Goal: Obtain resource: Obtain resource

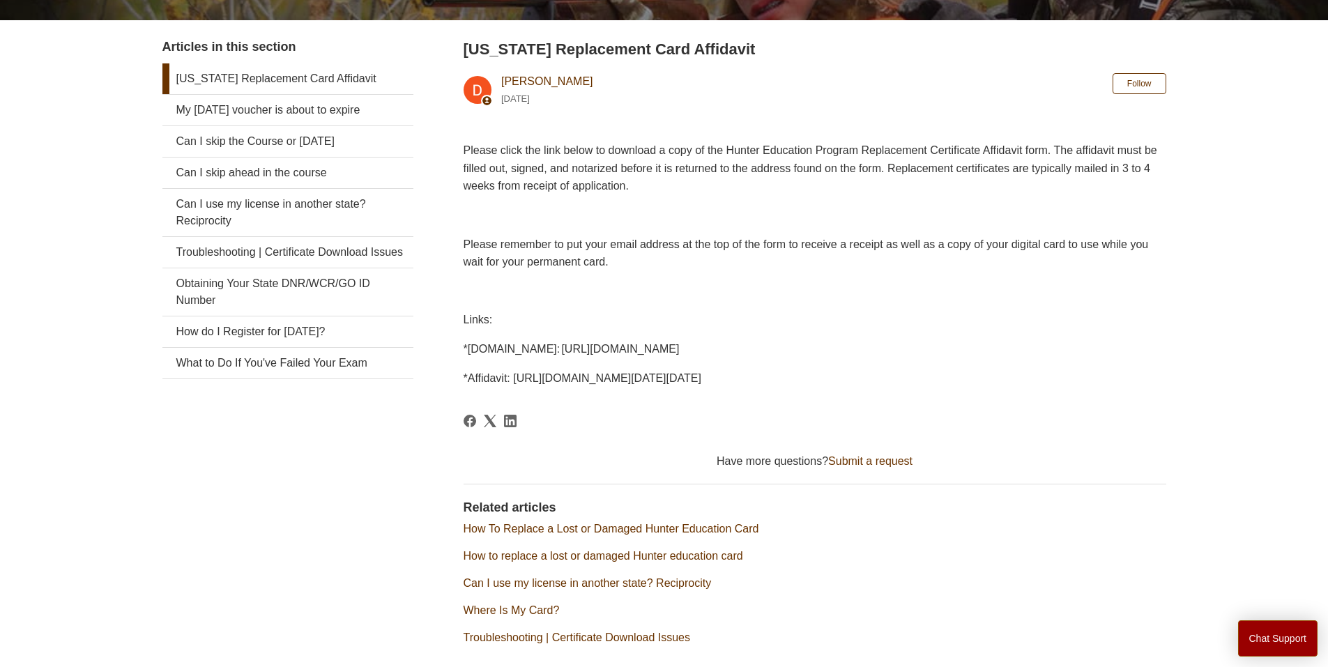
scroll to position [266, 0]
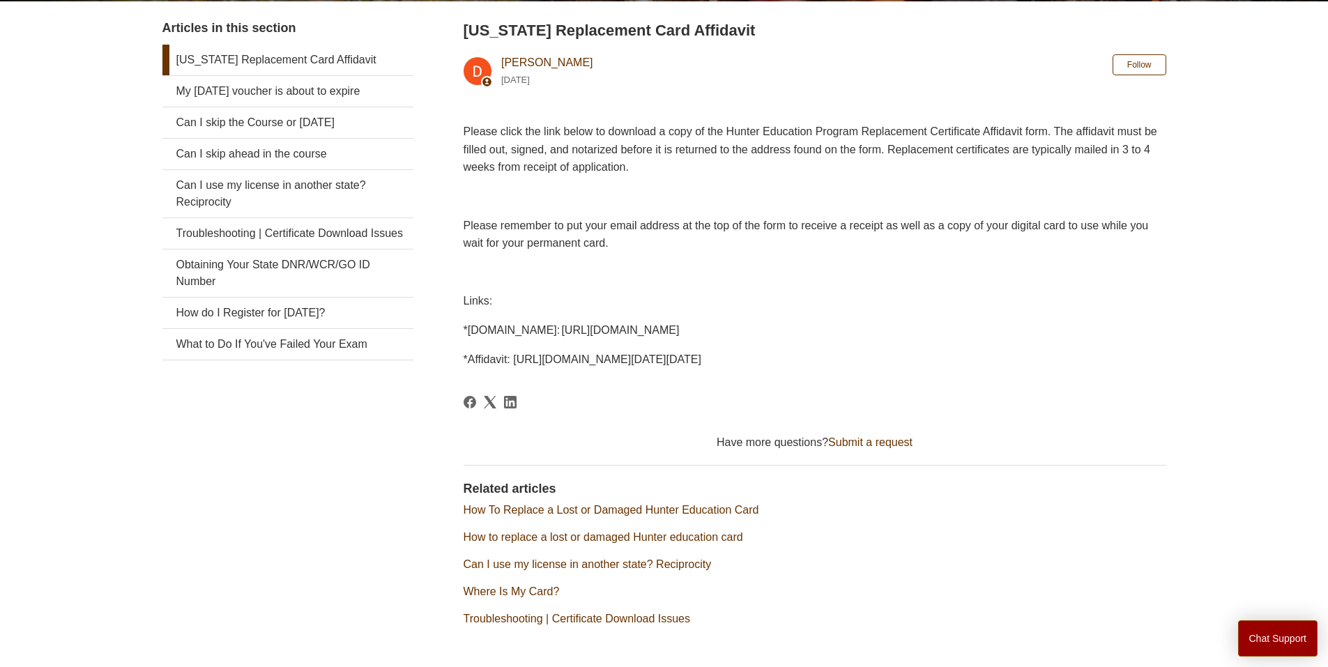
click at [590, 328] on span "*[DOMAIN_NAME]: [URL][DOMAIN_NAME]" at bounding box center [571, 330] width 216 height 12
click at [696, 338] on p "*[DOMAIN_NAME]: [URL][DOMAIN_NAME]" at bounding box center [814, 330] width 703 height 18
click at [489, 325] on span "*[DOMAIN_NAME]: [URL][DOMAIN_NAME]" at bounding box center [571, 330] width 216 height 12
click at [484, 330] on span "*[DOMAIN_NAME]: [URL][DOMAIN_NAME]" at bounding box center [571, 330] width 216 height 12
click at [808, 337] on p "*PA.GOV: http://www.pgc.pa.gov/HuntTrap/Hunter-TrapperEducation/Pages/default.a…" at bounding box center [814, 330] width 703 height 18
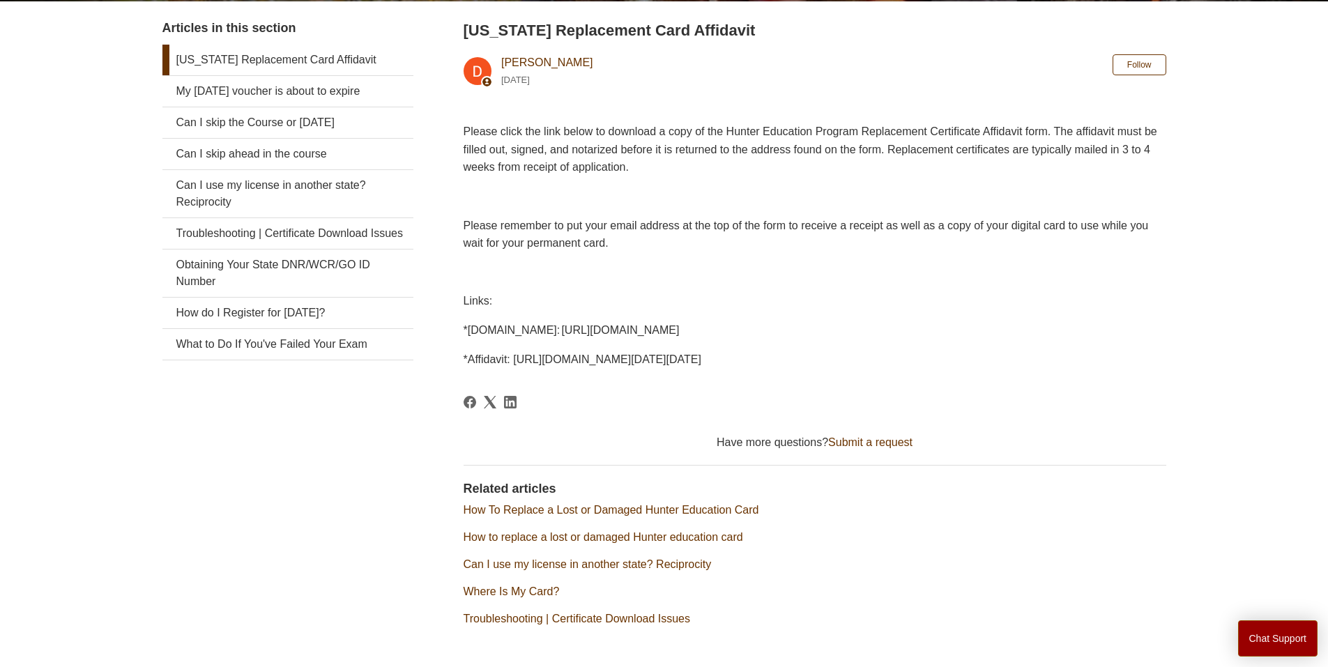
click at [680, 335] on span "*[DOMAIN_NAME]: [URL][DOMAIN_NAME]" at bounding box center [571, 330] width 216 height 12
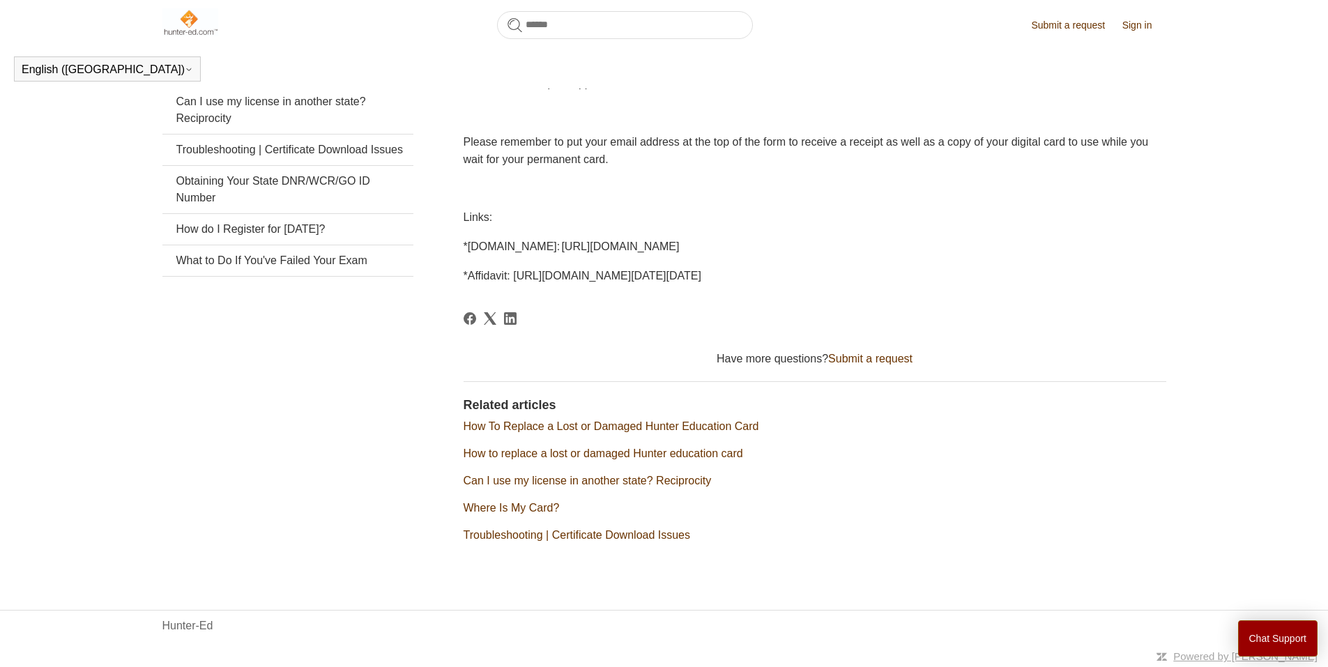
scroll to position [282, 0]
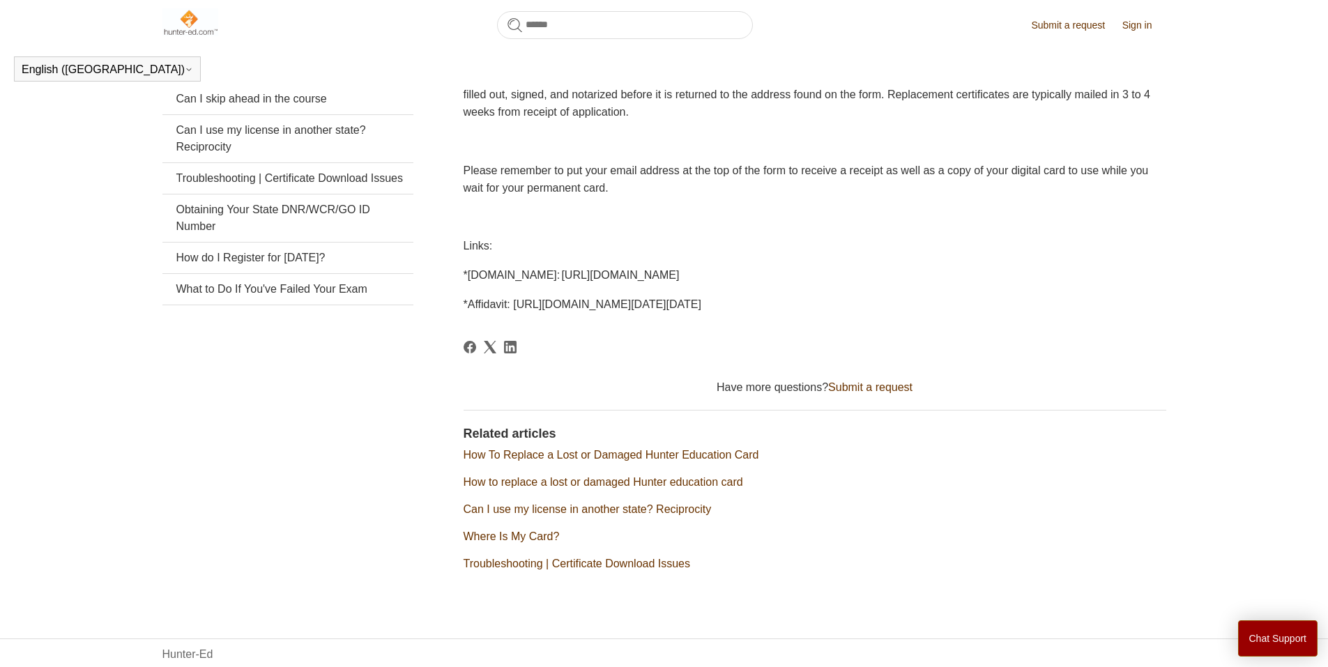
click at [634, 350] on div at bounding box center [814, 356] width 703 height 31
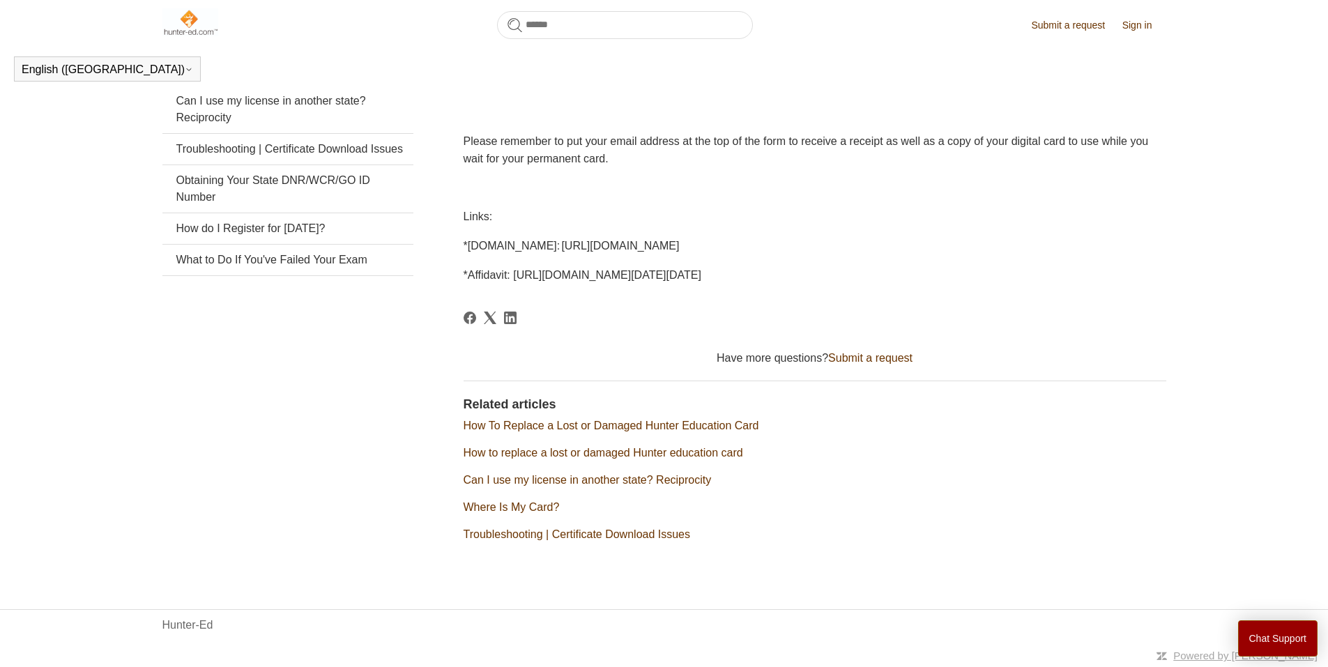
click at [677, 252] on p "*[DOMAIN_NAME]: [URL][DOMAIN_NAME]" at bounding box center [814, 246] width 703 height 18
click at [652, 256] on div "Please click the link below to download a copy of the Hunter Education Program …" at bounding box center [814, 160] width 703 height 245
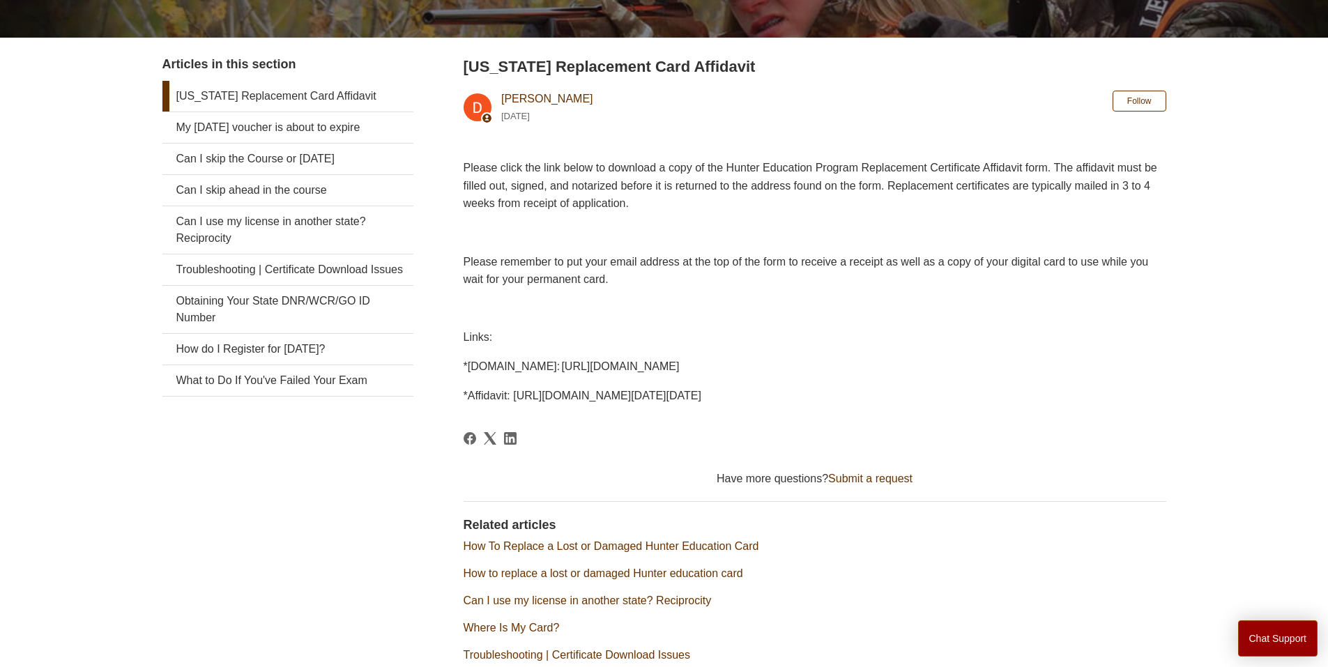
scroll to position [220, 0]
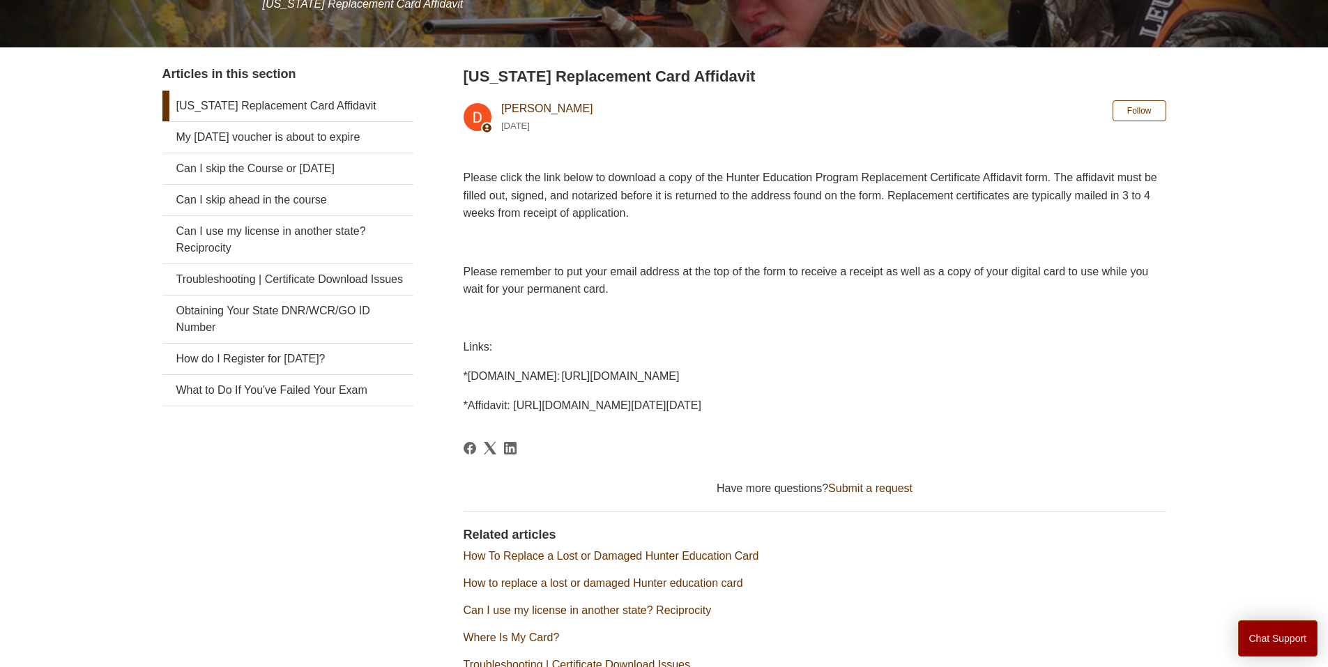
click at [489, 338] on p "Links:" at bounding box center [814, 347] width 703 height 18
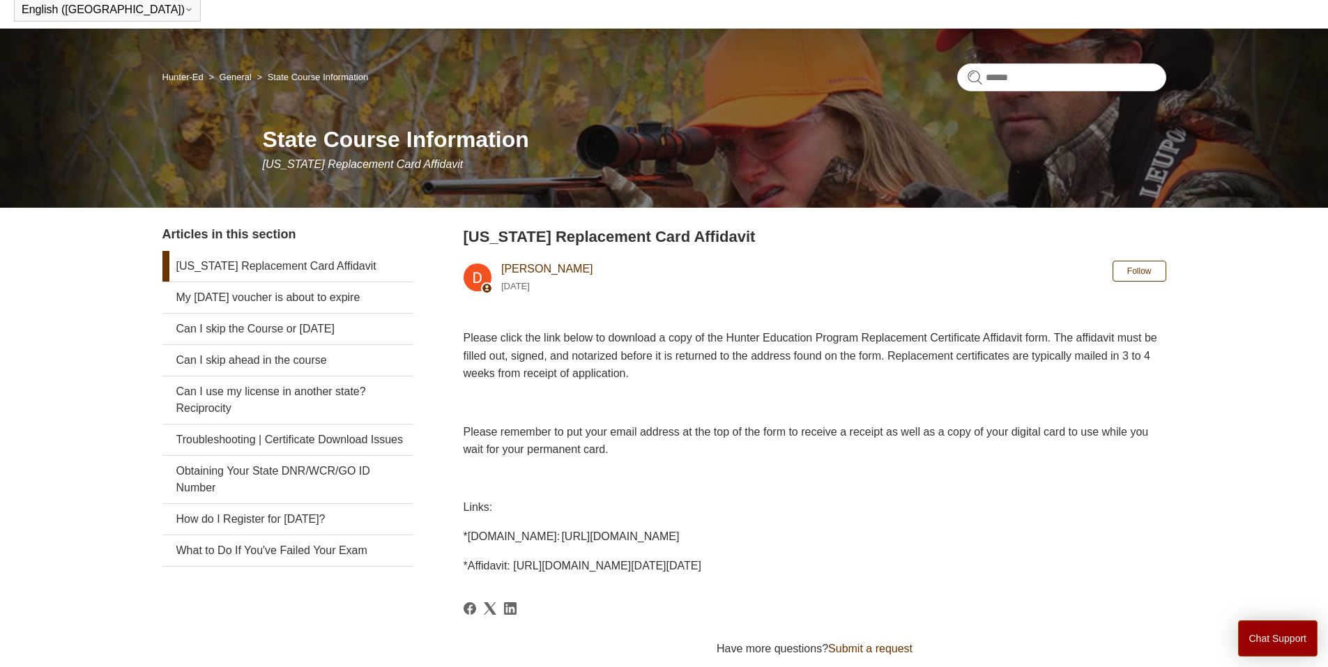
scroll to position [59, 0]
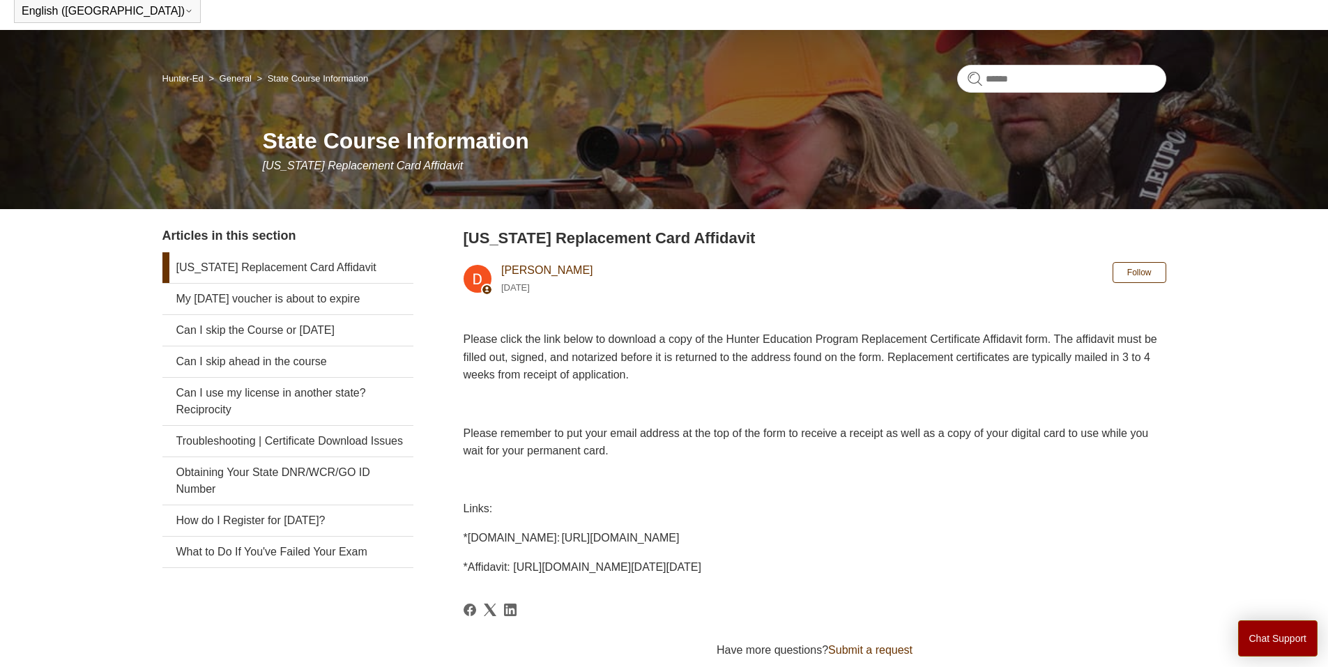
click at [255, 271] on link "[US_STATE] Replacement Card Affidavit" at bounding box center [287, 267] width 251 height 31
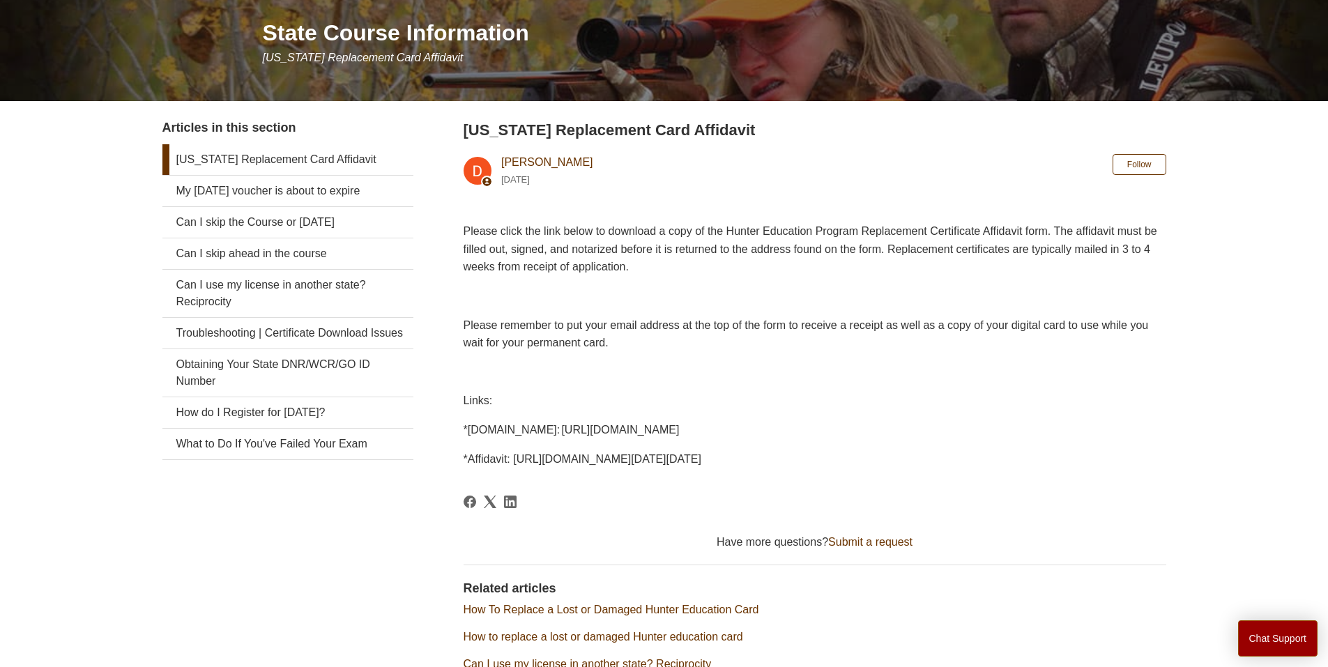
scroll to position [155, 0]
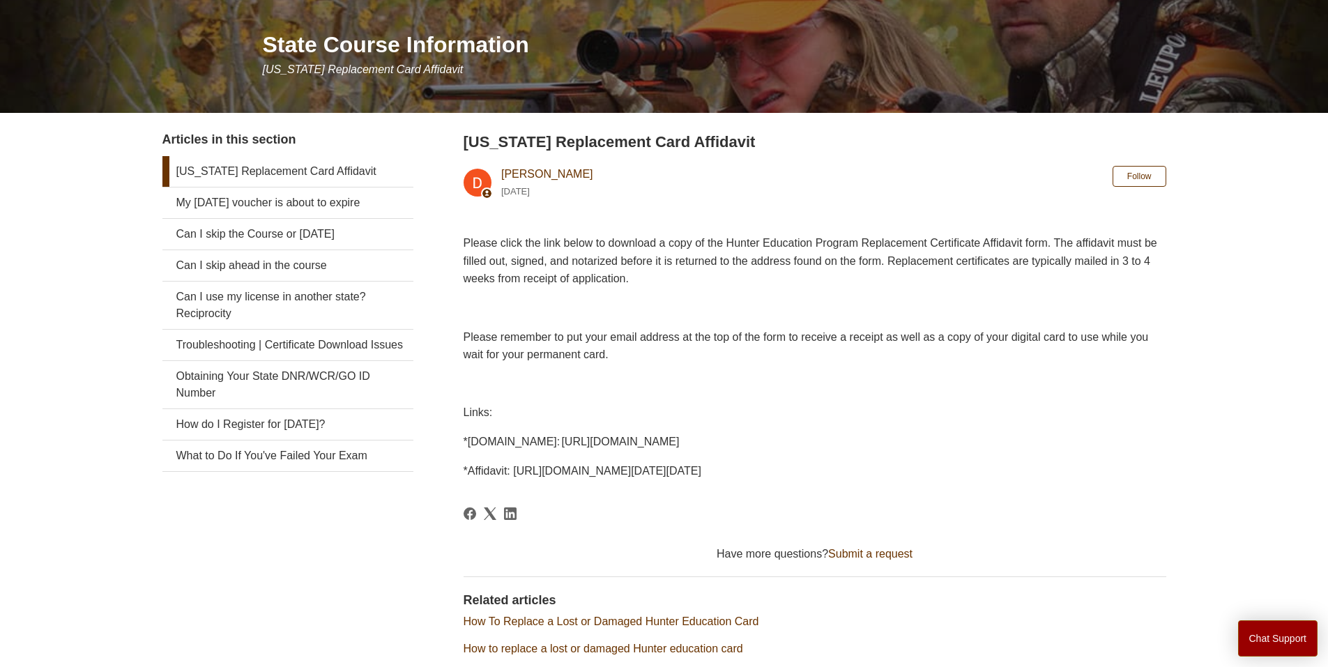
click at [514, 440] on span "*PA.GOV: http://www.pgc.pa.gov/HuntTrap/Hunter-TrapperEducation/Pages/default.a…" at bounding box center [571, 442] width 216 height 12
click at [512, 444] on span "*[DOMAIN_NAME]: [URL][DOMAIN_NAME]" at bounding box center [571, 442] width 216 height 12
click at [680, 445] on span "*[DOMAIN_NAME]: [URL][DOMAIN_NAME]" at bounding box center [571, 442] width 216 height 12
click at [807, 452] on div "Please click the link below to download a copy of the Hunter Education Program …" at bounding box center [814, 356] width 703 height 245
click at [680, 438] on span "*[DOMAIN_NAME]: [URL][DOMAIN_NAME]" at bounding box center [571, 442] width 216 height 12
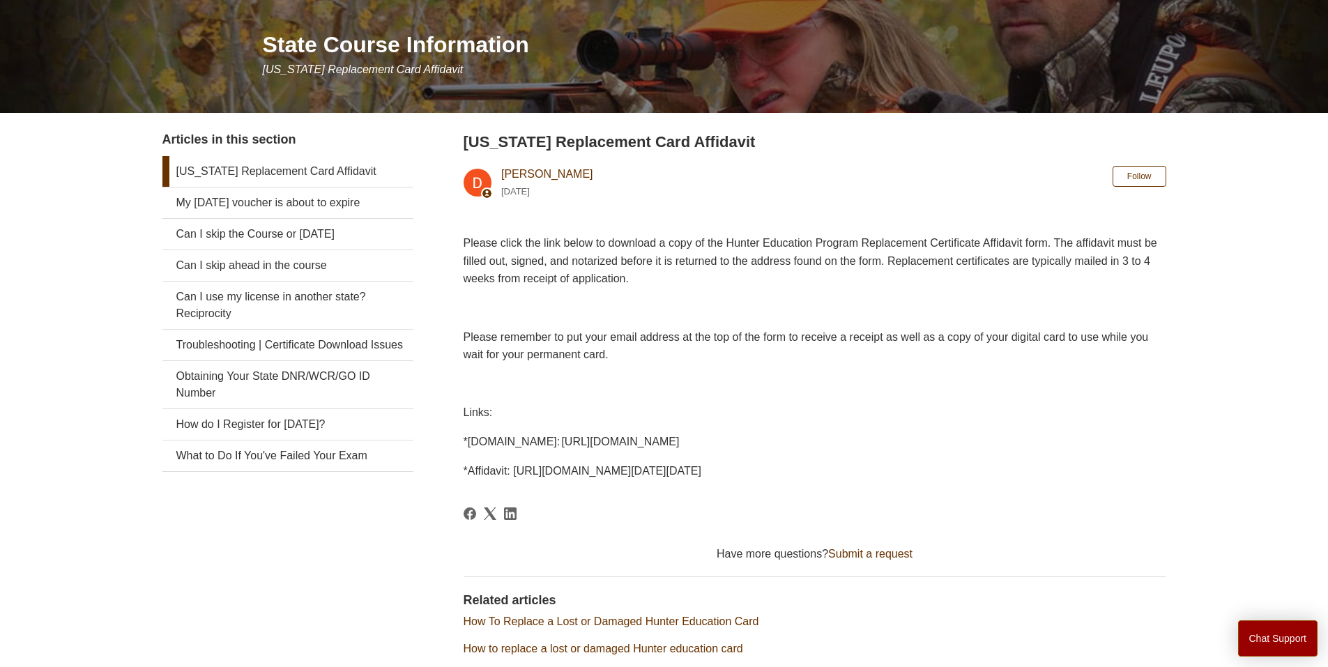
click at [696, 482] on article "Pennsylvania Replacement Card Affidavit Deborah Fagan 1 year ago Follow Not yet…" at bounding box center [814, 446] width 703 height 633
click at [647, 478] on p "*Affidavit: [URL][DOMAIN_NAME][DATE][DATE]" at bounding box center [814, 471] width 703 height 18
click at [580, 489] on article "Pennsylvania Replacement Card Affidavit Deborah Fagan 1 year ago Follow Not yet…" at bounding box center [814, 446] width 703 height 633
click at [795, 563] on article "Pennsylvania Replacement Card Affidavit Deborah Fagan 1 year ago Follow Not yet…" at bounding box center [814, 446] width 703 height 633
click at [541, 475] on span "*Affidavit: [URL][DOMAIN_NAME][DATE][DATE]" at bounding box center [582, 471] width 238 height 12
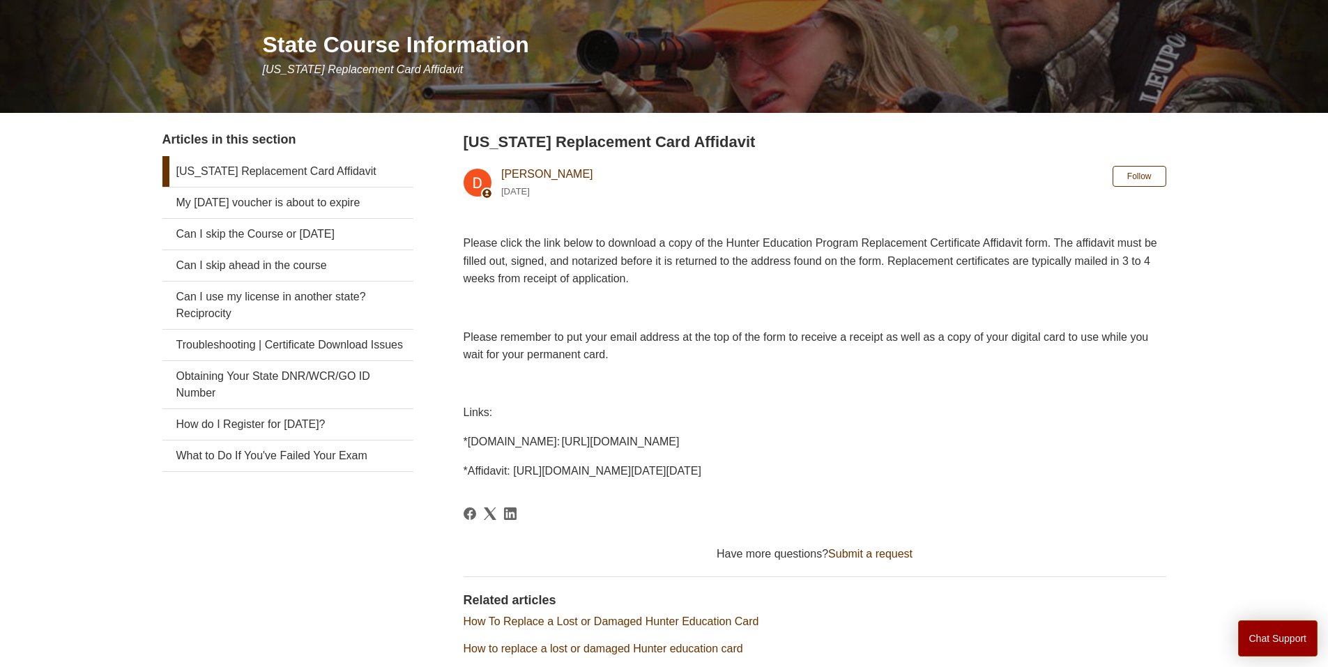
click at [561, 470] on span "*Affidavit: [URL][DOMAIN_NAME][DATE][DATE]" at bounding box center [582, 471] width 238 height 12
click at [701, 476] on span "*Affidavit: [URL][DOMAIN_NAME][DATE][DATE]" at bounding box center [582, 471] width 238 height 12
click at [701, 468] on span "*Affidavit: [URL][DOMAIN_NAME][DATE][DATE]" at bounding box center [582, 471] width 238 height 12
click at [855, 491] on article "Pennsylvania Replacement Card Affidavit Deborah Fagan 1 year ago Follow Not yet…" at bounding box center [814, 446] width 703 height 633
click at [490, 493] on article "Pennsylvania Replacement Card Affidavit Deborah Fagan 1 year ago Follow Not yet…" at bounding box center [814, 446] width 703 height 633
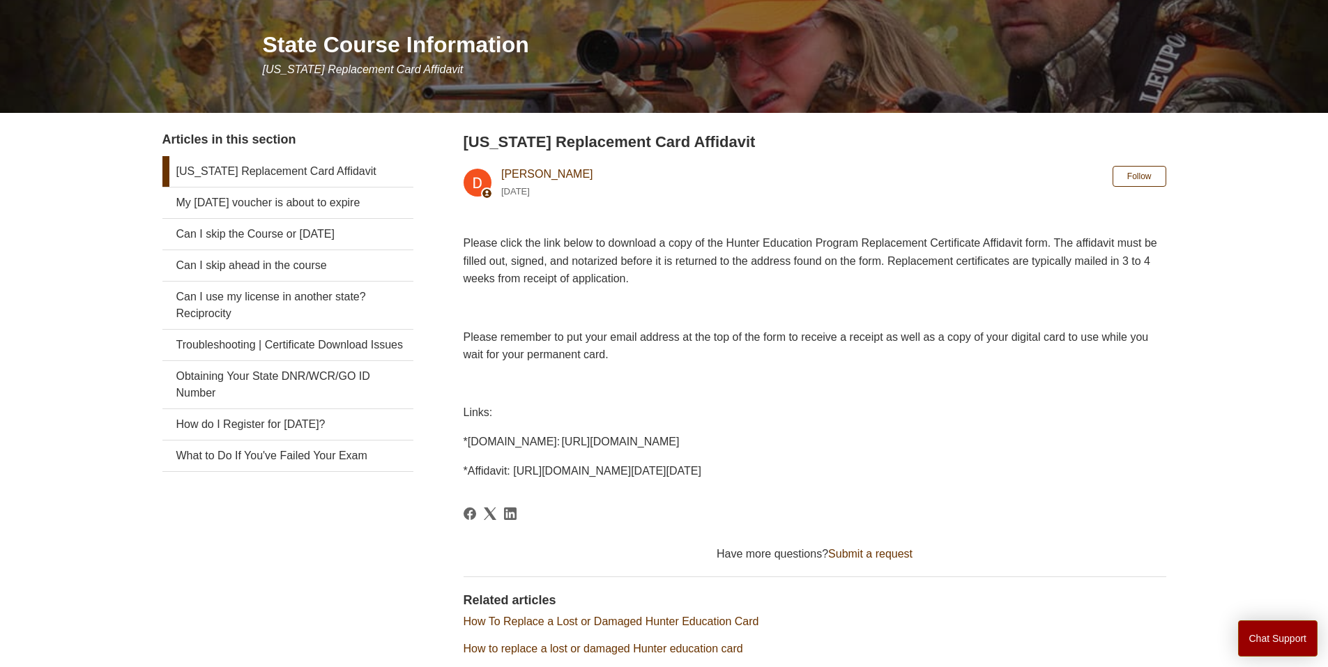
click at [530, 460] on div "Please click the link below to download a copy of the Hunter Education Program …" at bounding box center [814, 356] width 703 height 245
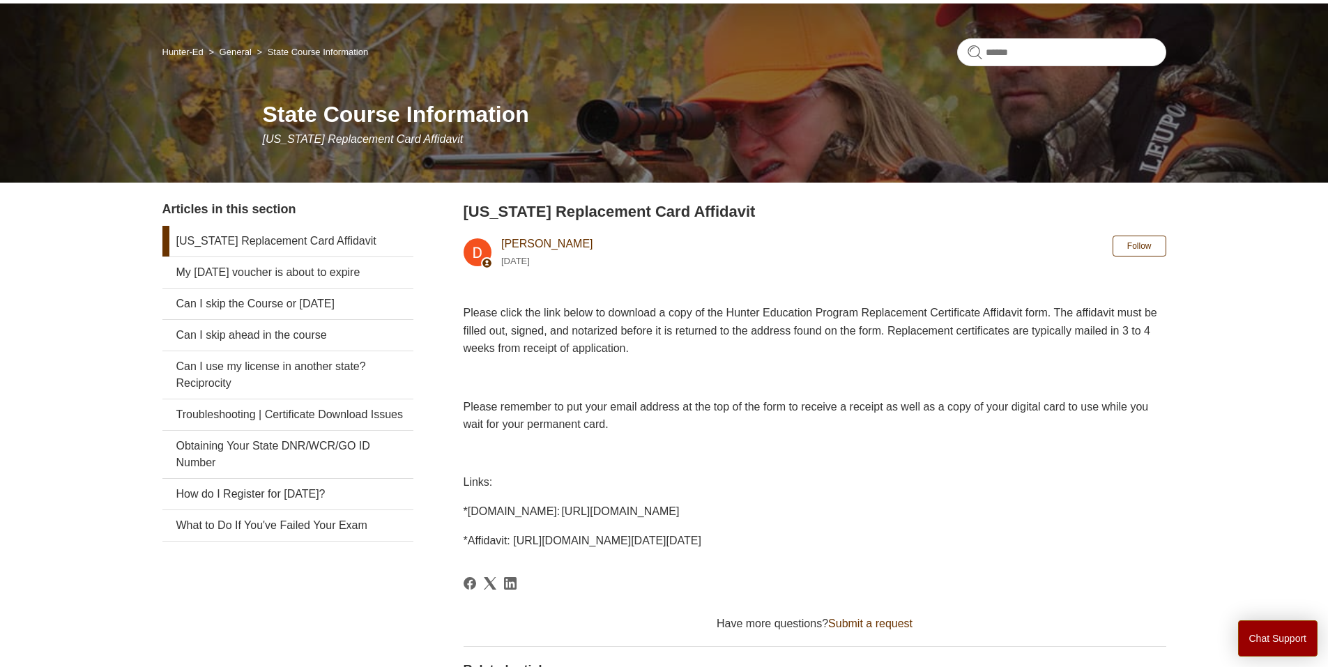
drag, startPoint x: 97, startPoint y: 235, endPoint x: 439, endPoint y: 17, distance: 405.8
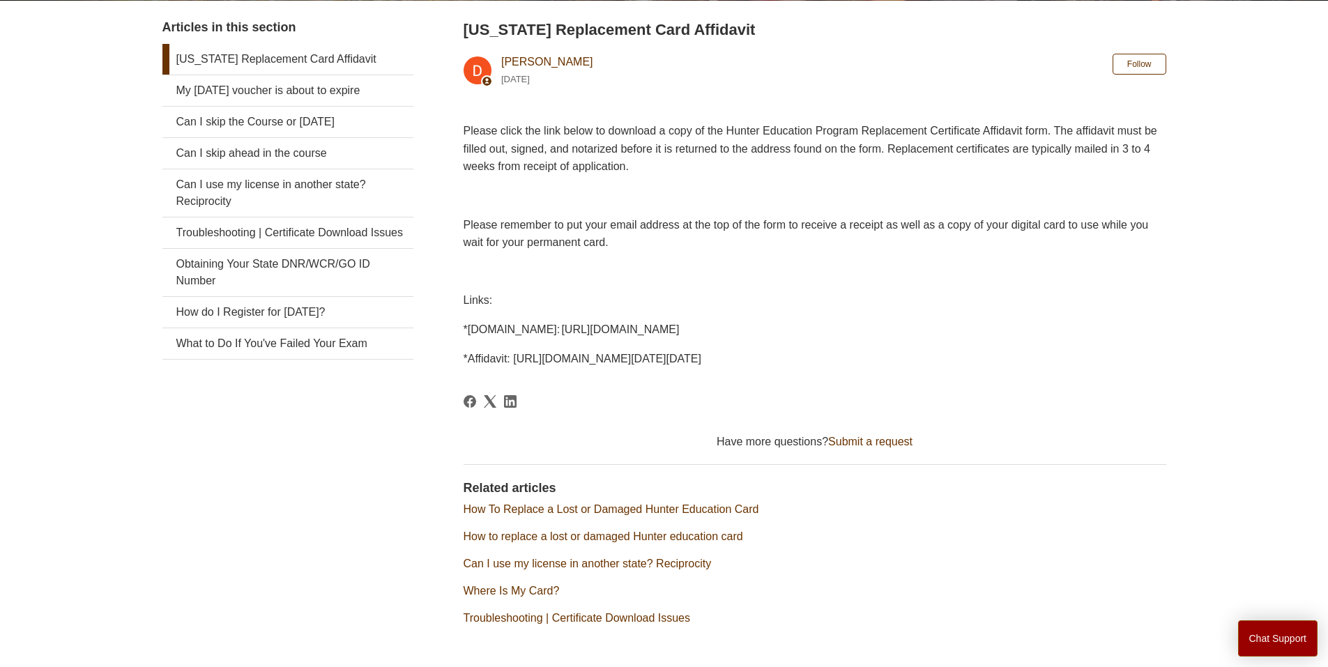
scroll to position [312, 0]
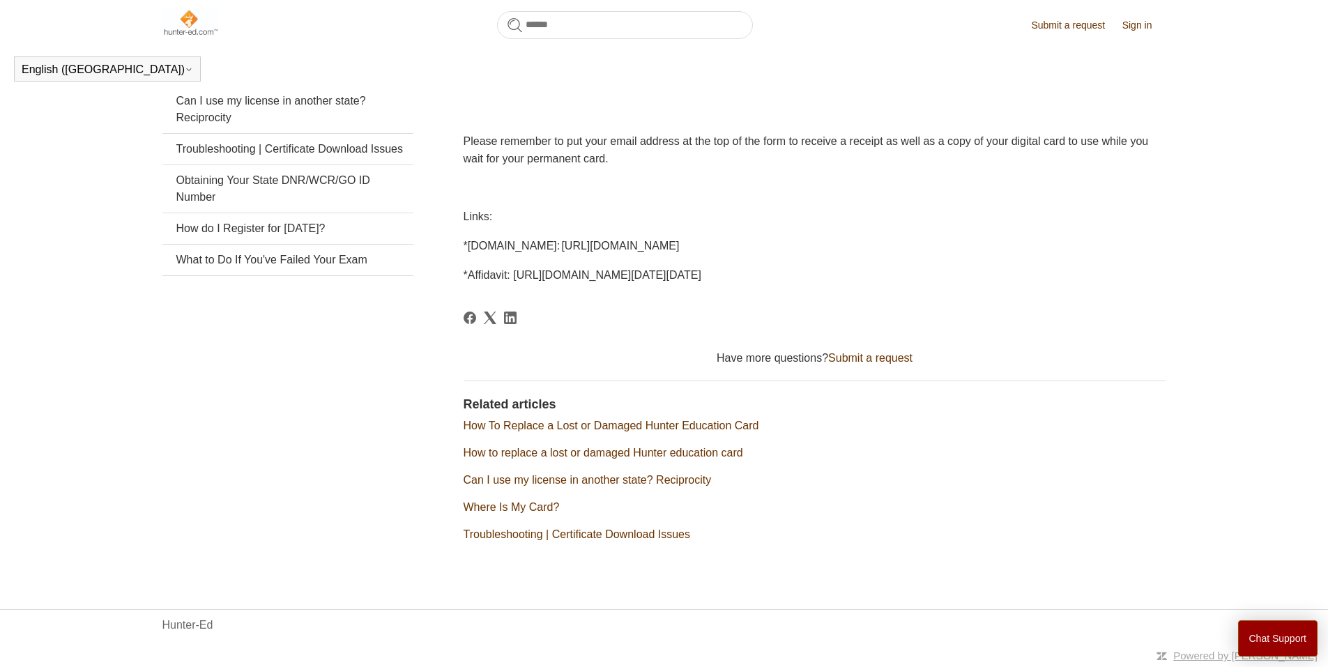
click at [621, 250] on span "*[DOMAIN_NAME]: [URL][DOMAIN_NAME]" at bounding box center [571, 246] width 216 height 12
drag, startPoint x: 621, startPoint y: 250, endPoint x: 612, endPoint y: 270, distance: 22.8
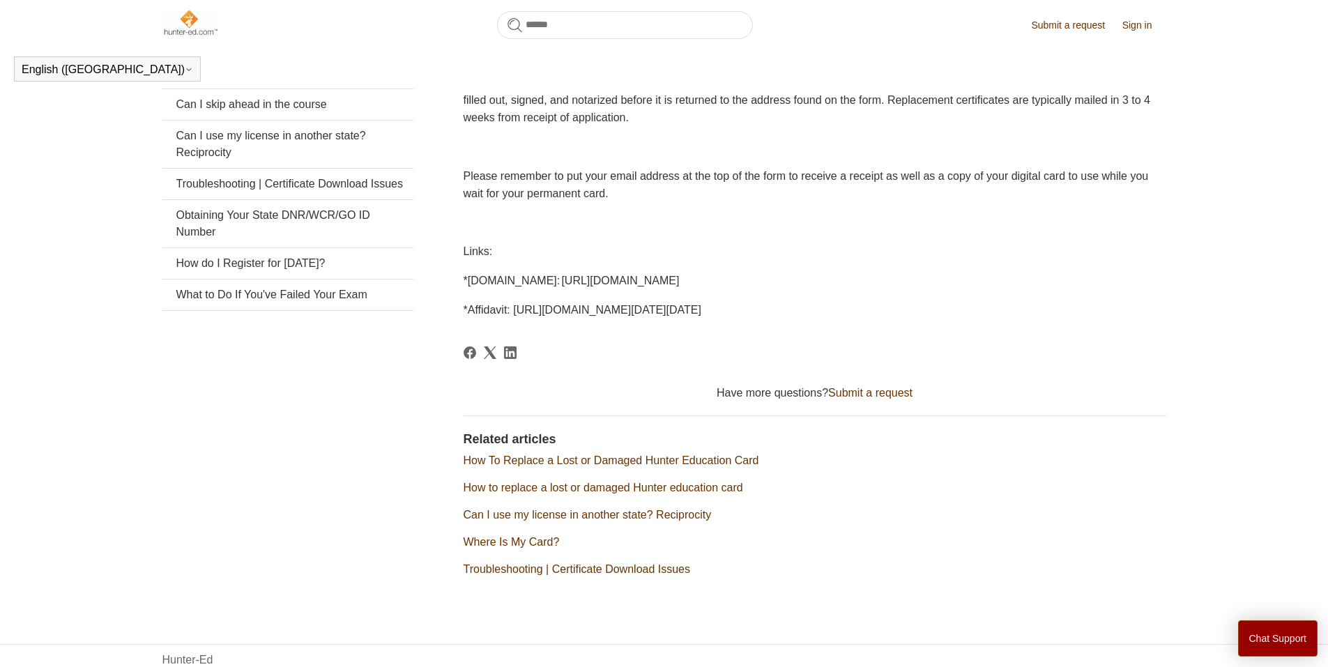
drag, startPoint x: 612, startPoint y: 270, endPoint x: 533, endPoint y: 275, distance: 78.9
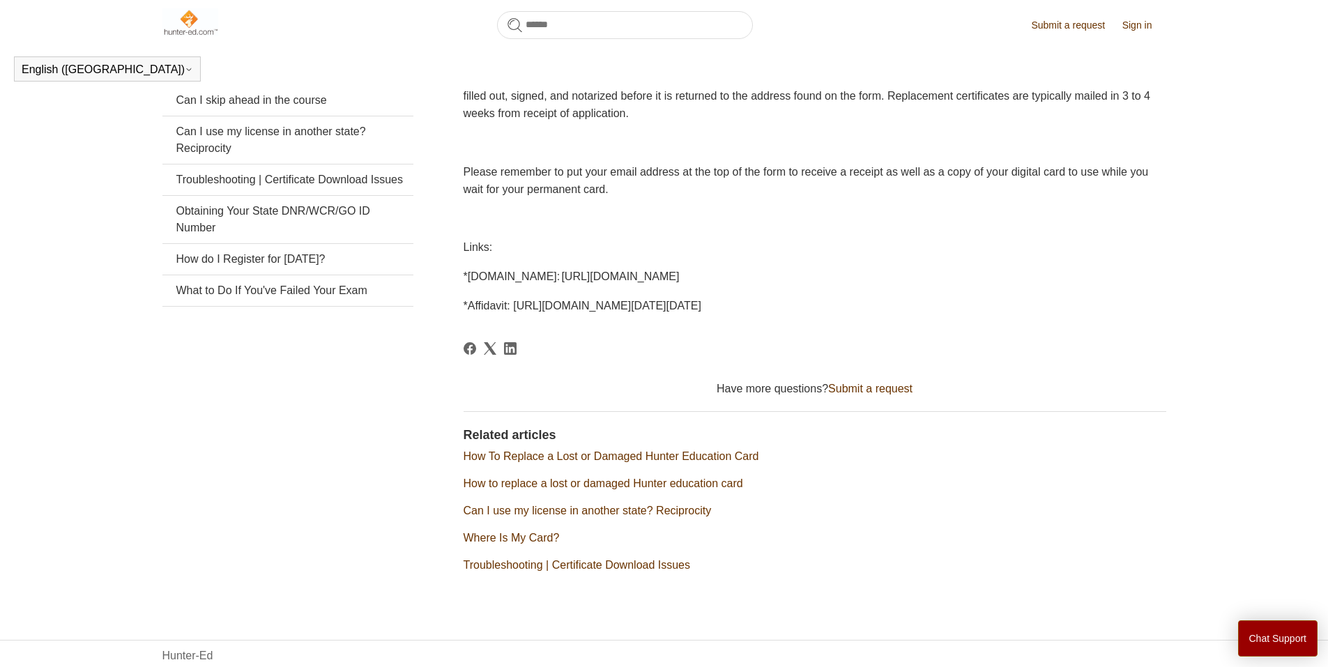
scroll to position [242, 0]
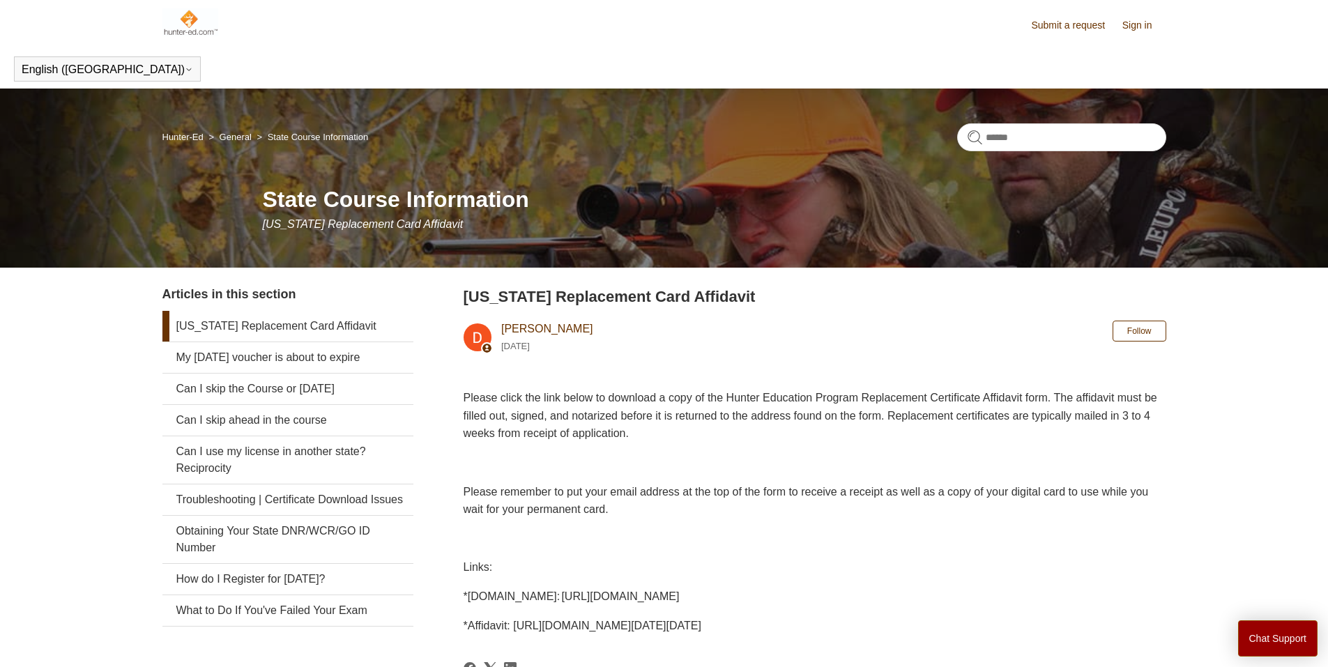
click at [200, 142] on link "Hunter-Ed" at bounding box center [182, 137] width 41 height 10
click at [612, 606] on div "Please click the link below to download a copy of the Hunter Education Program …" at bounding box center [814, 511] width 703 height 245
click at [649, 607] on div "Please click the link below to download a copy of the Hunter Education Program …" at bounding box center [814, 511] width 703 height 245
click at [669, 606] on div "Please click the link below to download a copy of the Hunter Education Program …" at bounding box center [814, 511] width 703 height 245
click at [720, 603] on p "*[DOMAIN_NAME]: [URL][DOMAIN_NAME]" at bounding box center [814, 597] width 703 height 18
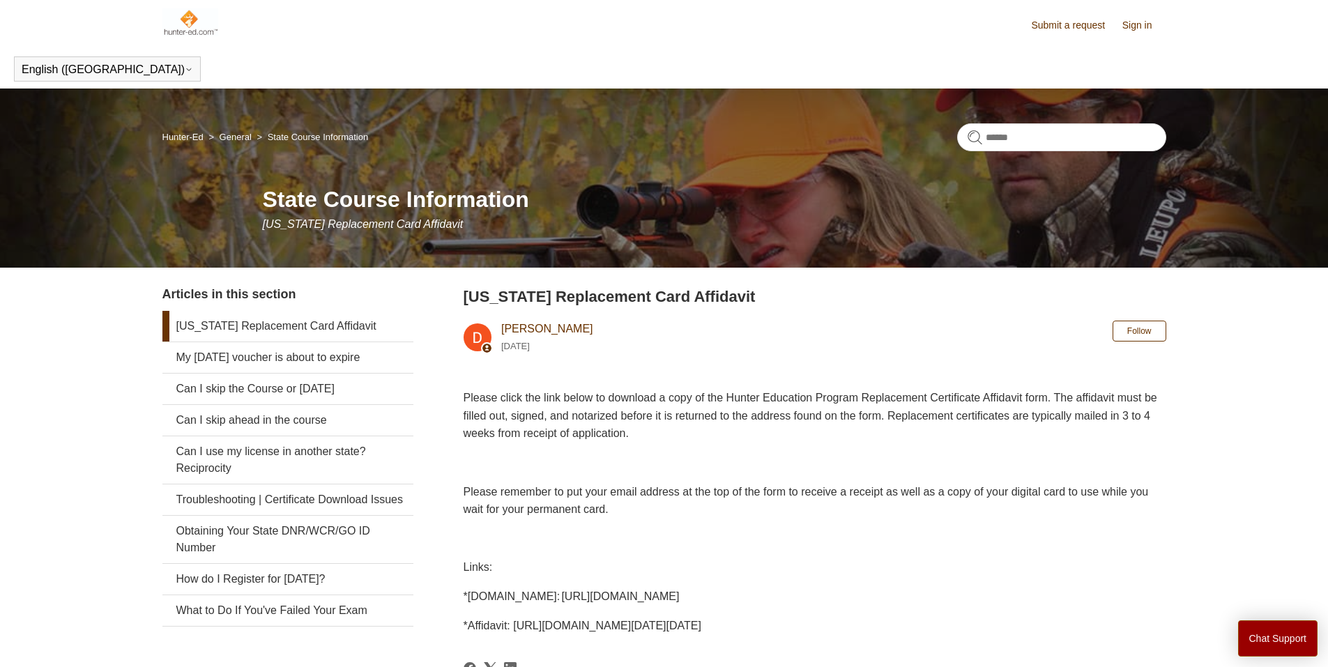
click at [680, 597] on span "*[DOMAIN_NAME]: [URL][DOMAIN_NAME]" at bounding box center [571, 596] width 216 height 12
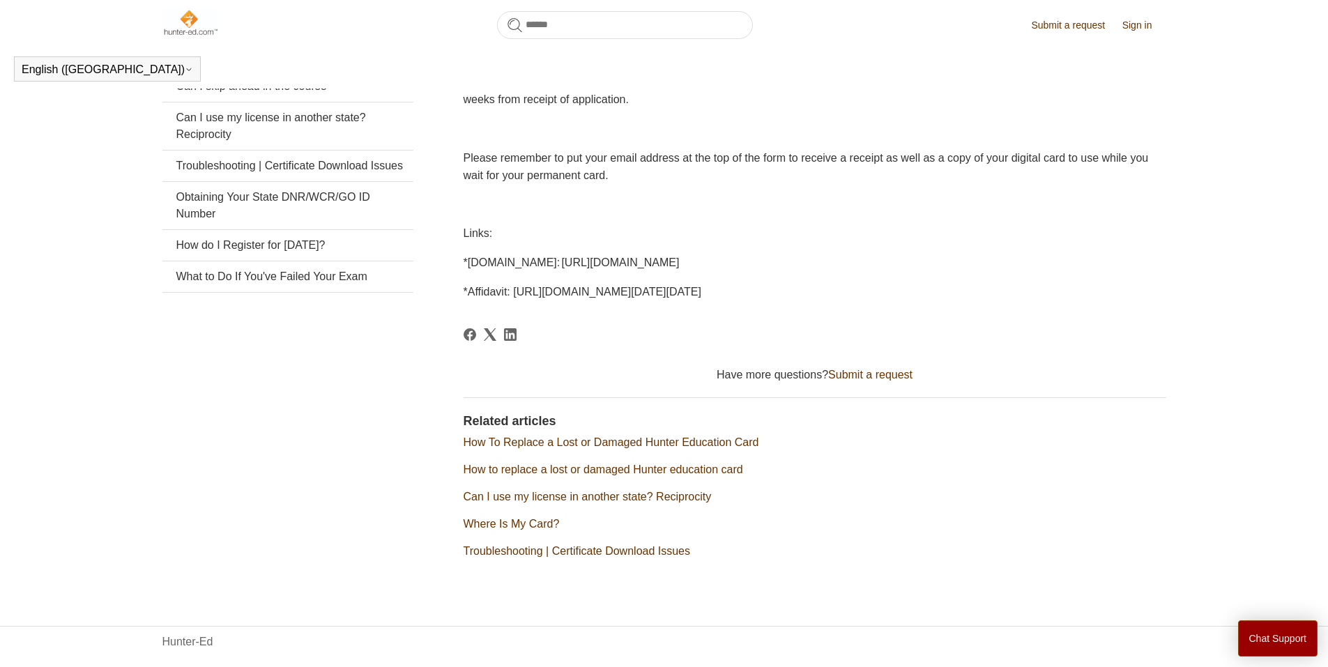
scroll to position [282, 0]
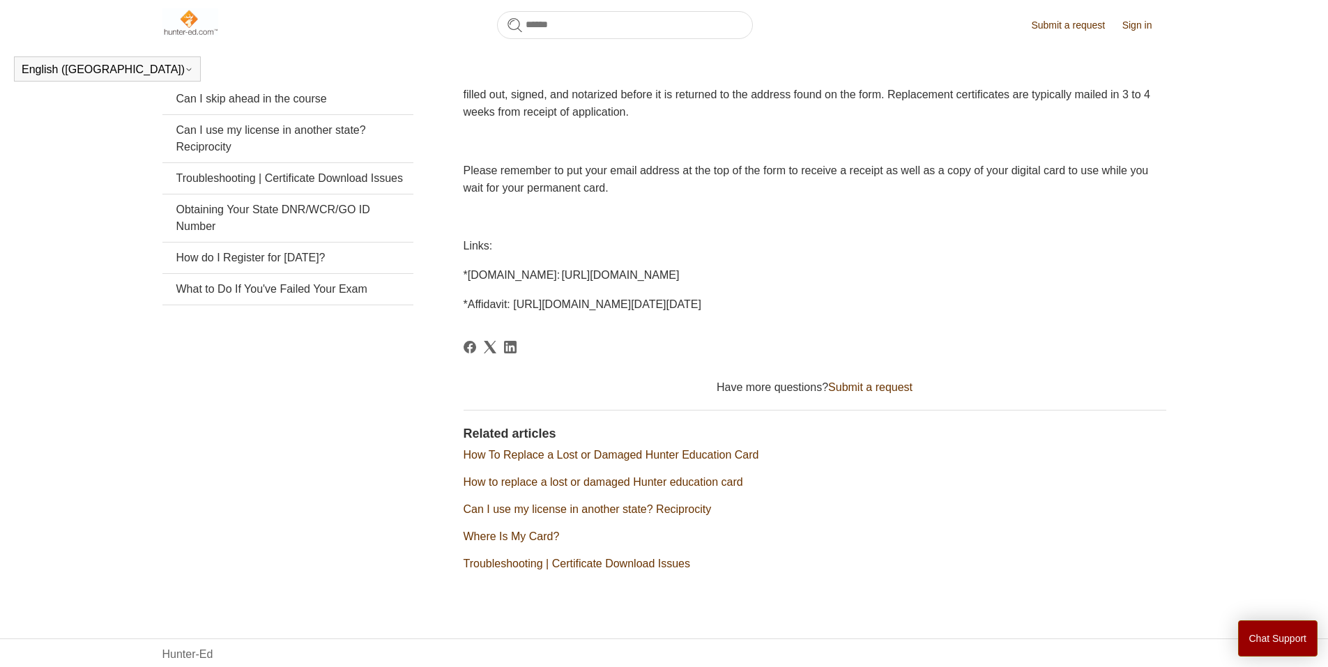
click at [550, 302] on span "*Affidavit: [URL][DOMAIN_NAME][DATE][DATE]" at bounding box center [582, 304] width 238 height 12
click at [606, 307] on span "*Affidavit: [URL][DOMAIN_NAME][DATE][DATE]" at bounding box center [582, 304] width 238 height 12
click at [614, 321] on article "Pennsylvania Replacement Card Affidavit Deborah Fagan 1 year ago Follow Not yet…" at bounding box center [814, 280] width 703 height 633
click at [622, 315] on article "Pennsylvania Replacement Card Affidavit Deborah Fagan 1 year ago Follow Not yet…" at bounding box center [814, 280] width 703 height 633
click at [622, 309] on span "*Affidavit: [URL][DOMAIN_NAME][DATE][DATE]" at bounding box center [582, 304] width 238 height 12
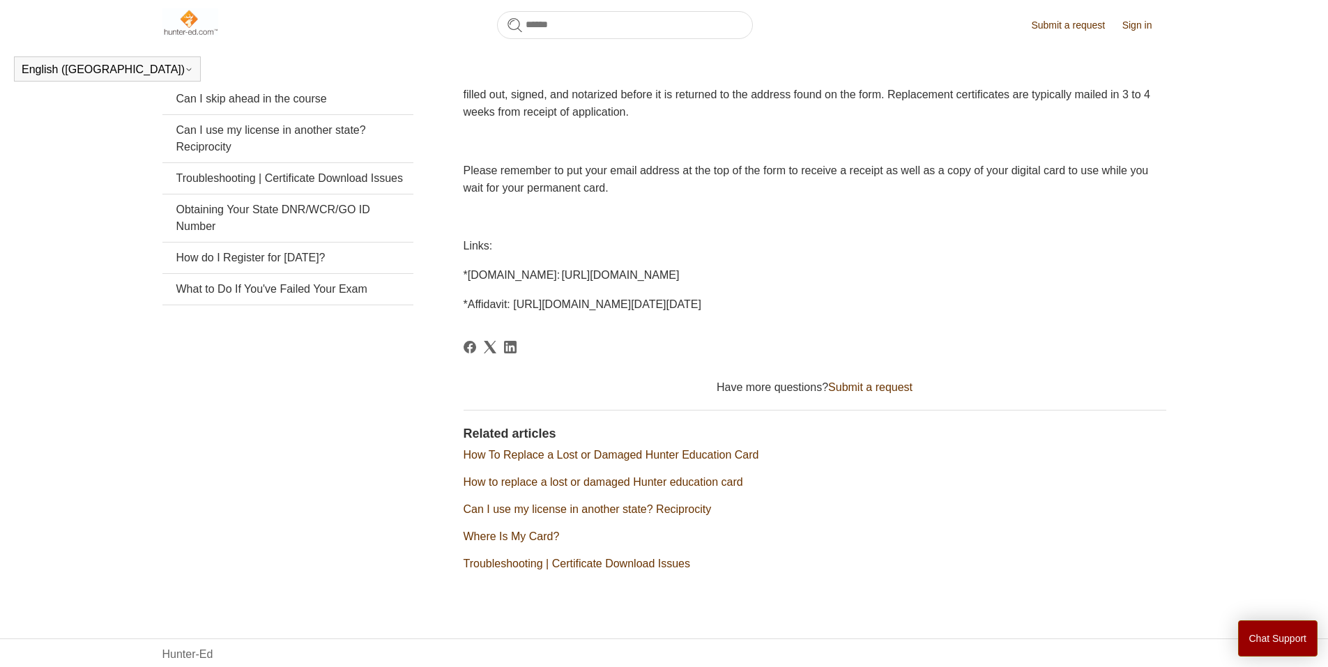
click at [627, 309] on span "*Affidavit: [URL][DOMAIN_NAME][DATE][DATE]" at bounding box center [582, 304] width 238 height 12
click at [666, 317] on article "Pennsylvania Replacement Card Affidavit Deborah Fagan 1 year ago Follow Not yet…" at bounding box center [814, 280] width 703 height 633
click at [620, 314] on article "Pennsylvania Replacement Card Affidavit Deborah Fagan 1 year ago Follow Not yet…" at bounding box center [814, 280] width 703 height 633
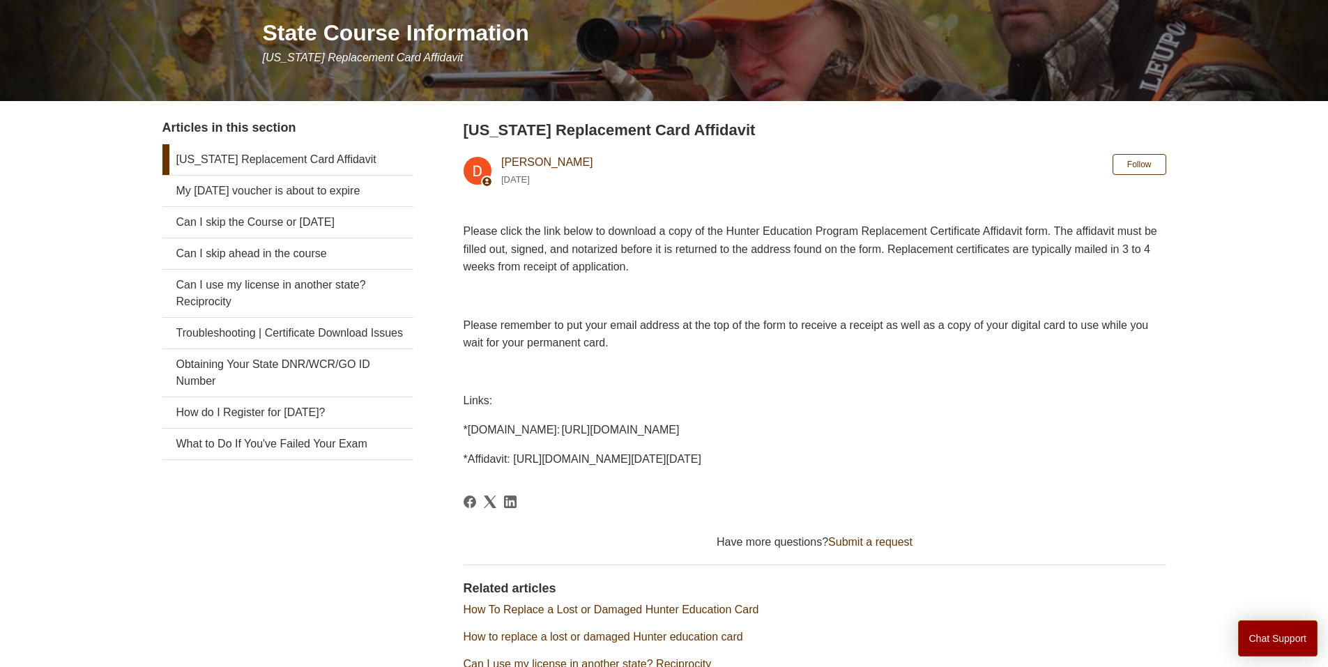
scroll to position [0, 0]
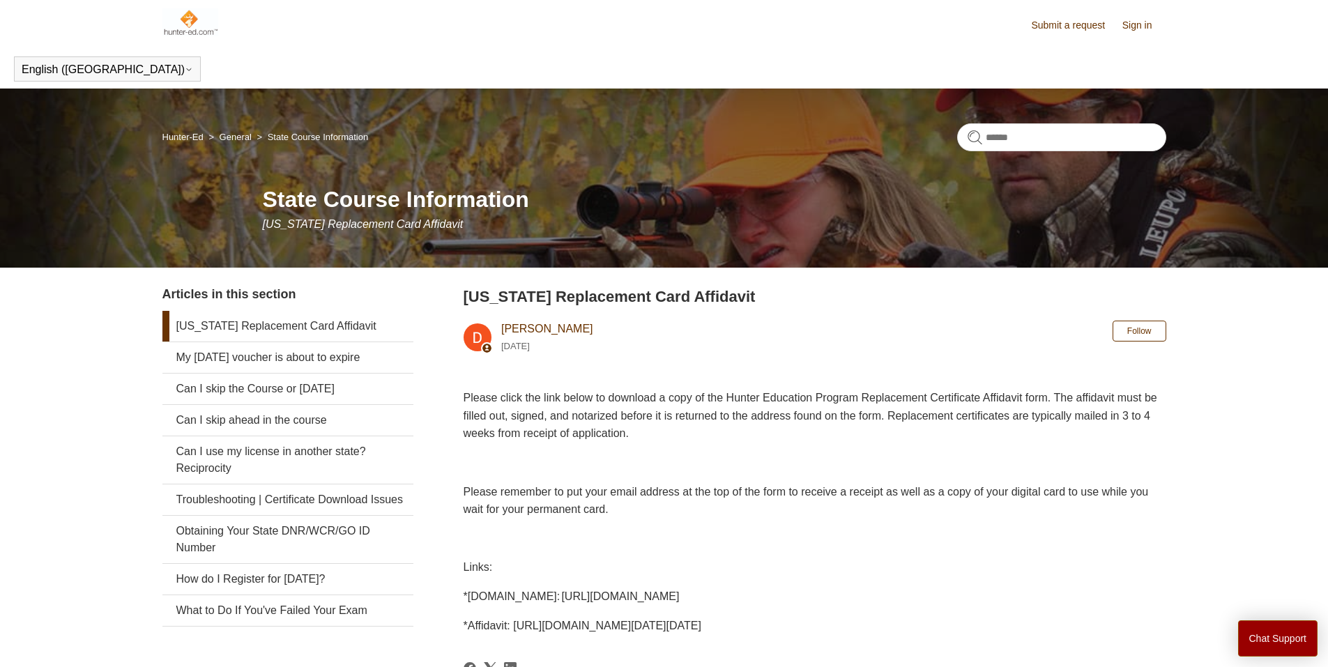
click at [1061, 20] on link "Submit a request" at bounding box center [1075, 25] width 88 height 15
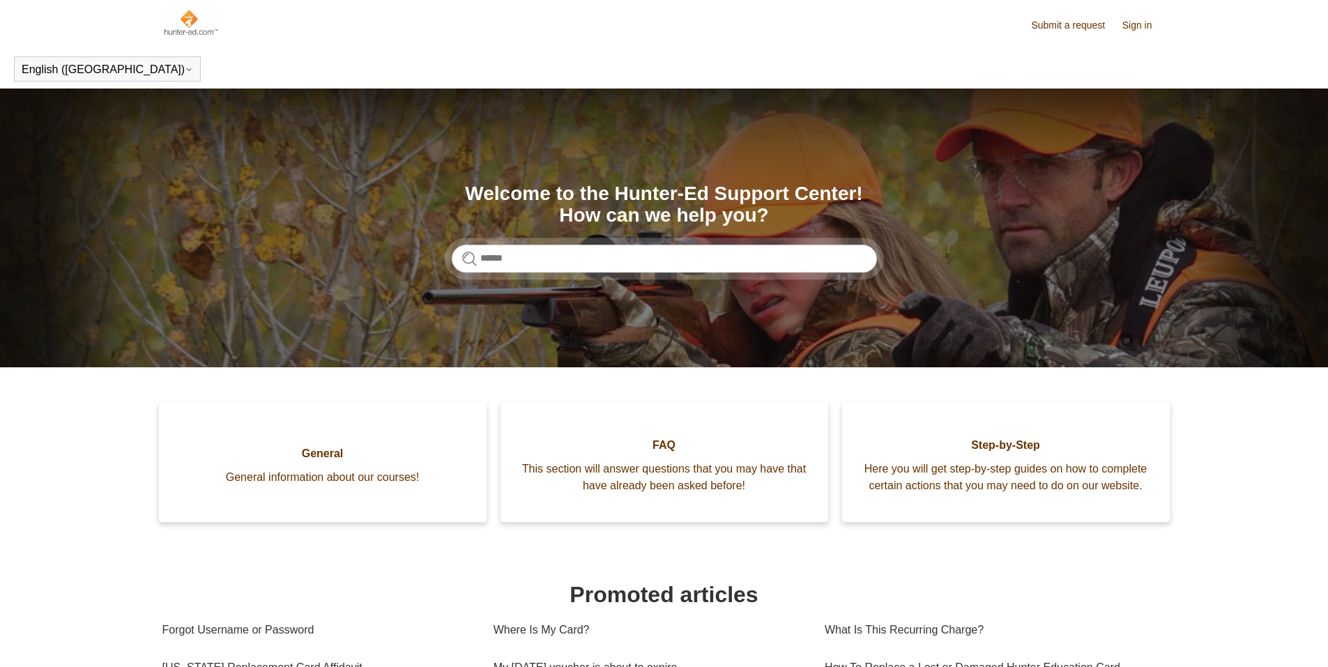
click at [200, 143] on section "Search Welcome to the Hunter-Ed Support Center! How can we help you?" at bounding box center [664, 228] width 1328 height 279
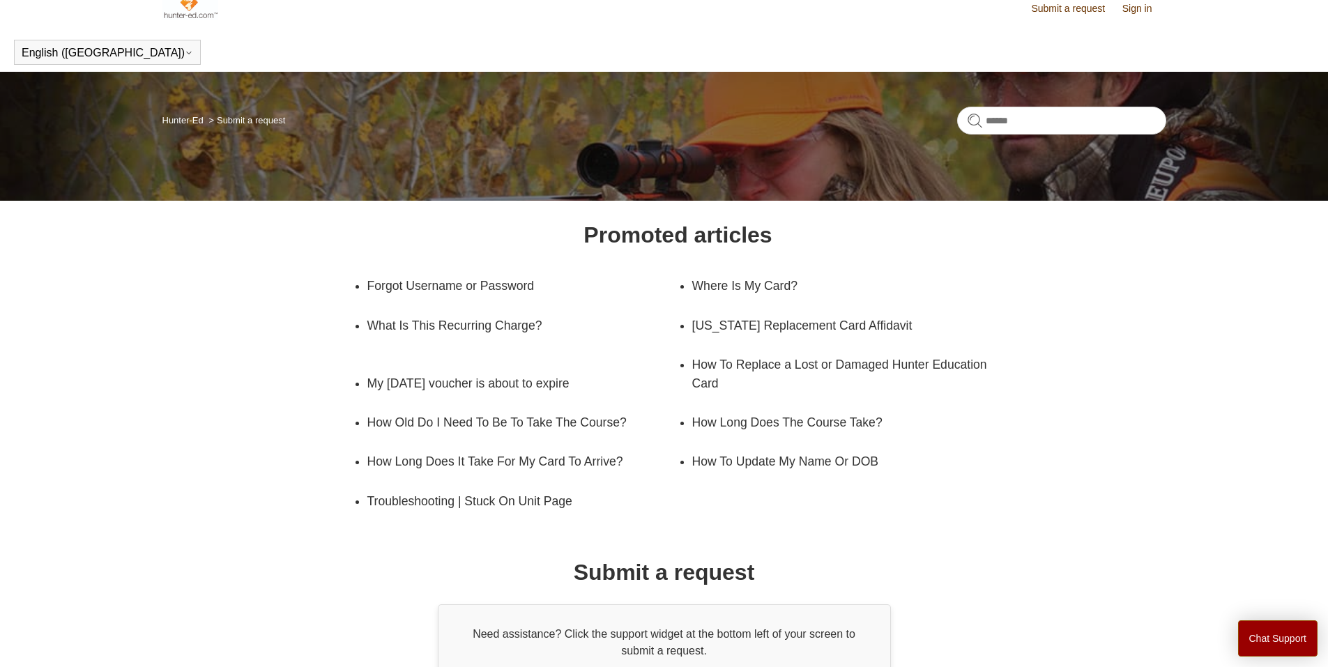
scroll to position [18, 0]
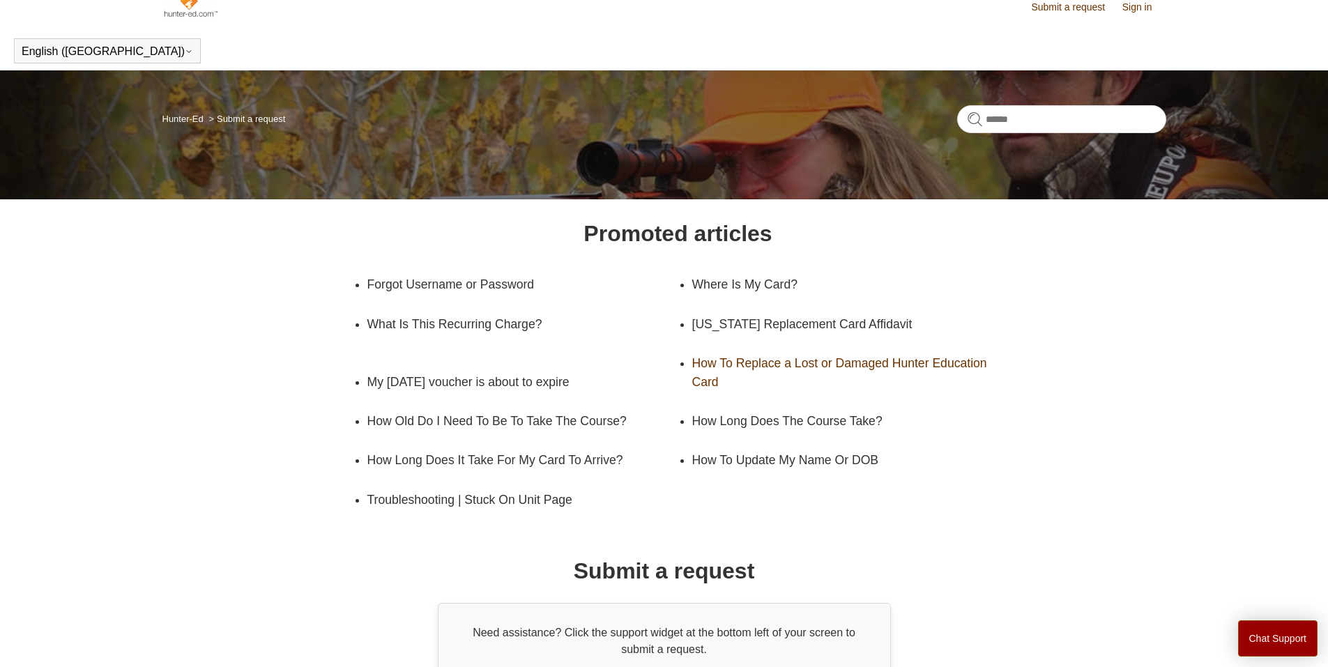
click at [763, 369] on link "How To Replace a Lost or Damaged Hunter Education Card" at bounding box center [847, 373] width 311 height 58
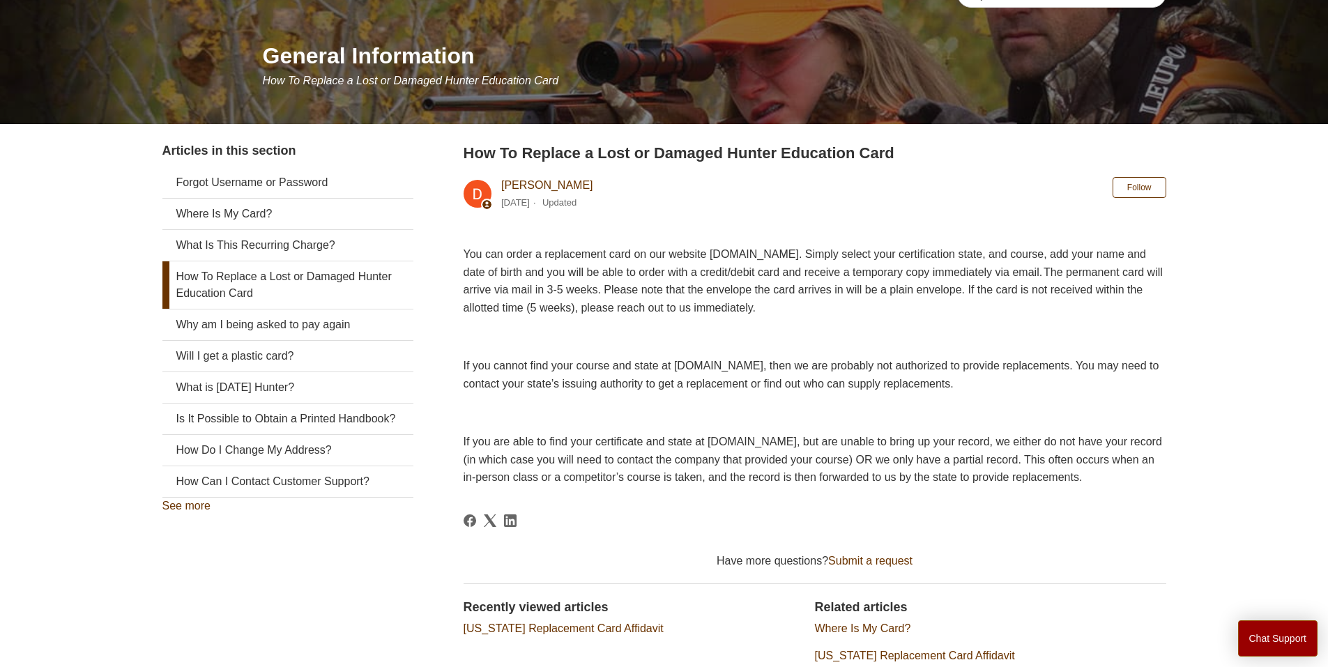
scroll to position [325, 0]
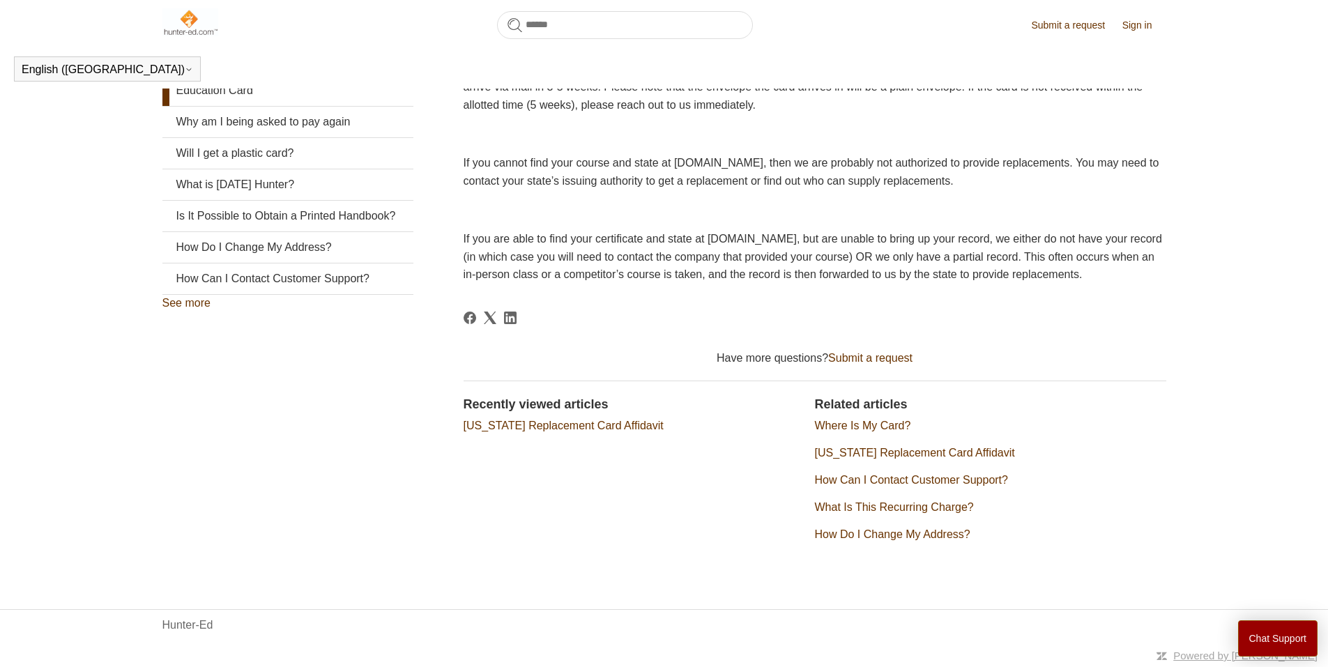
click at [965, 457] on link "[US_STATE] Replacement Card Affidavit" at bounding box center [915, 453] width 200 height 12
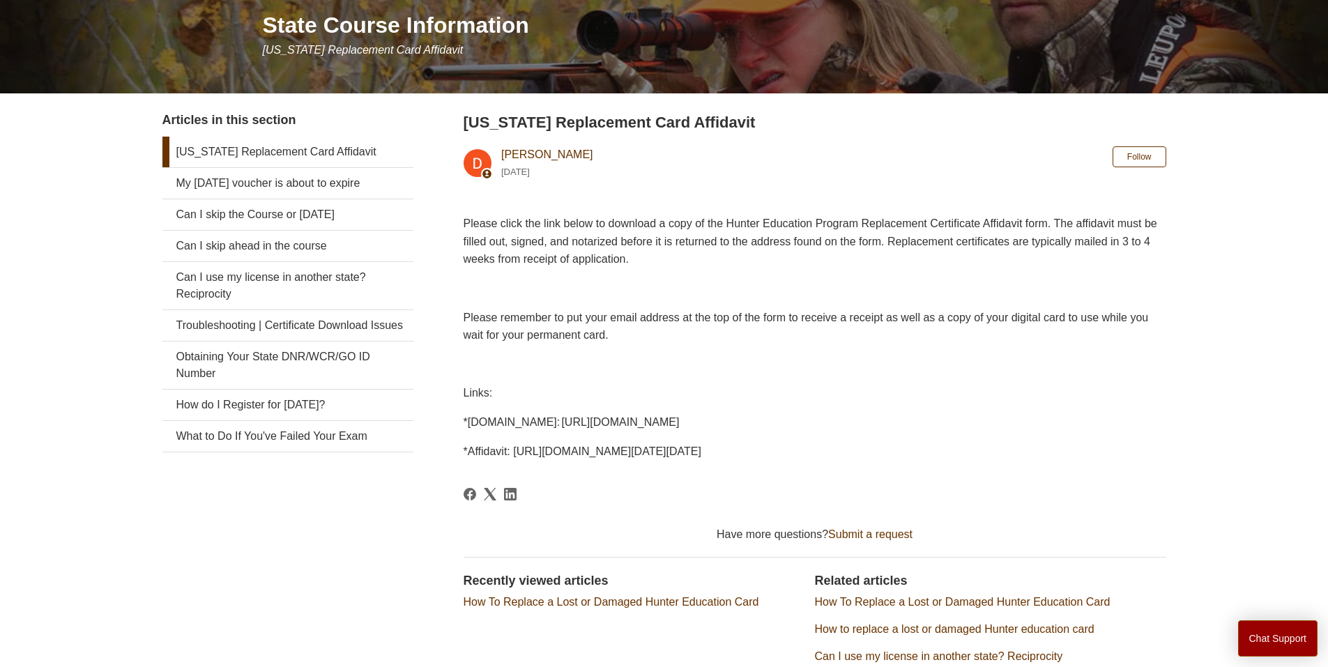
scroll to position [163, 0]
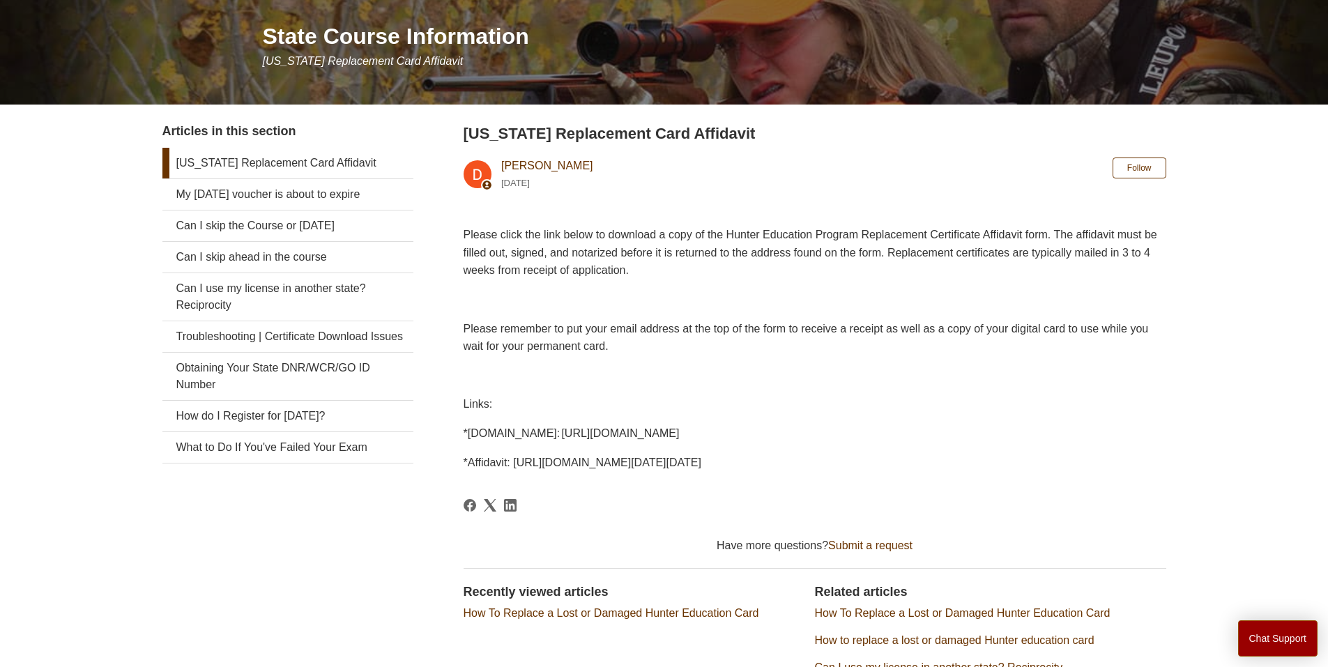
click at [680, 427] on span "*[DOMAIN_NAME]: [URL][DOMAIN_NAME]" at bounding box center [571, 433] width 216 height 12
click at [776, 445] on div "Please click the link below to download a copy of the Hunter Education Program …" at bounding box center [814, 348] width 703 height 245
click at [787, 441] on p "*[DOMAIN_NAME]: [URL][DOMAIN_NAME]" at bounding box center [814, 433] width 703 height 18
click at [1157, 165] on button "Follow" at bounding box center [1139, 168] width 54 height 21
